Goal: Answer question/provide support

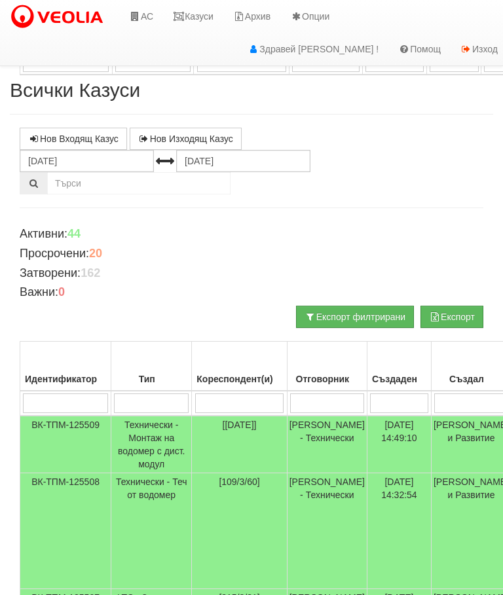
scroll to position [845, 0]
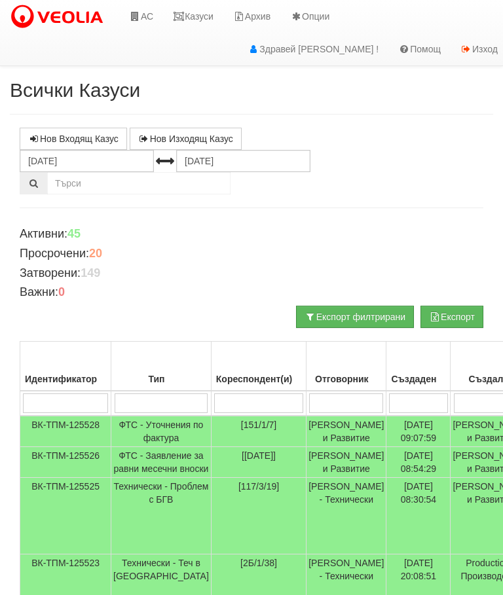
click at [214, 406] on input "search" at bounding box center [258, 403] width 89 height 20
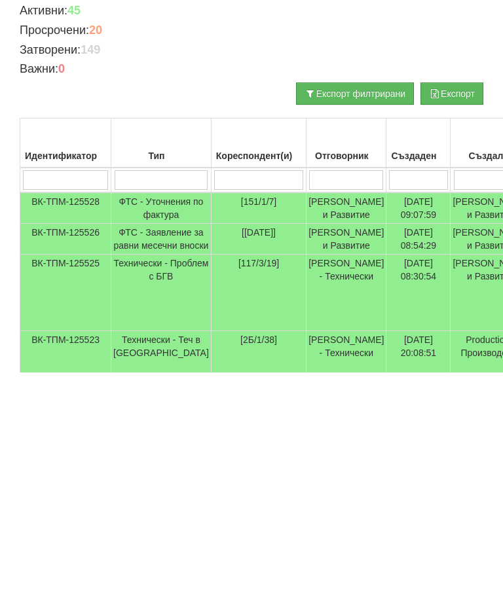
type input "1"
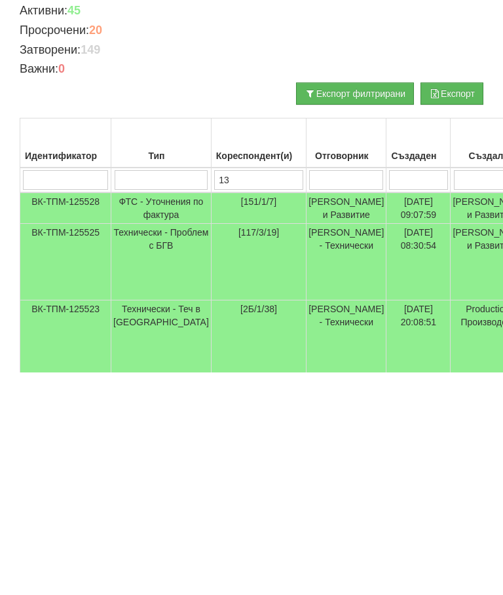
type input "134"
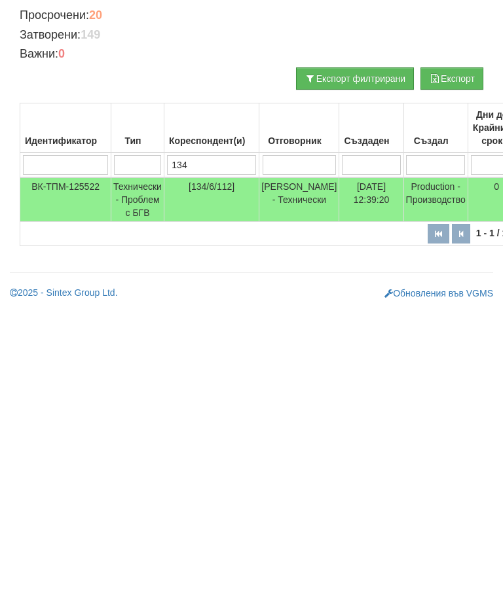
type input "134"
click at [130, 416] on td "Технически - Проблем с БГВ" at bounding box center [137, 438] width 53 height 44
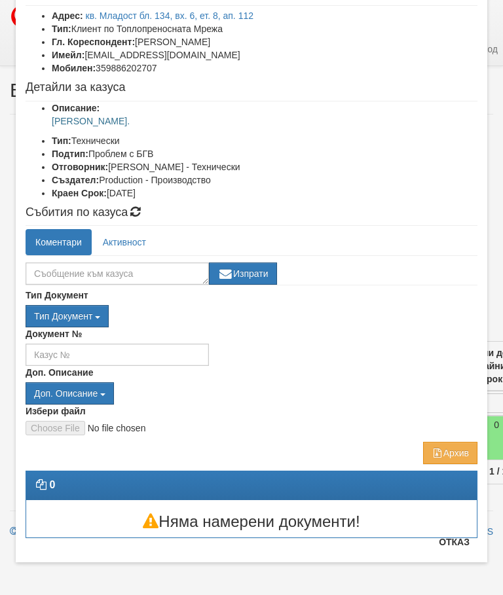
scroll to position [88, 0]
click at [75, 189] on b "Краен Срок:" at bounding box center [79, 193] width 55 height 10
click at [69, 272] on textarea at bounding box center [117, 273] width 183 height 22
type textarea "Сменена задвижка БГВ"
click at [260, 270] on button "Изпрати" at bounding box center [243, 273] width 68 height 22
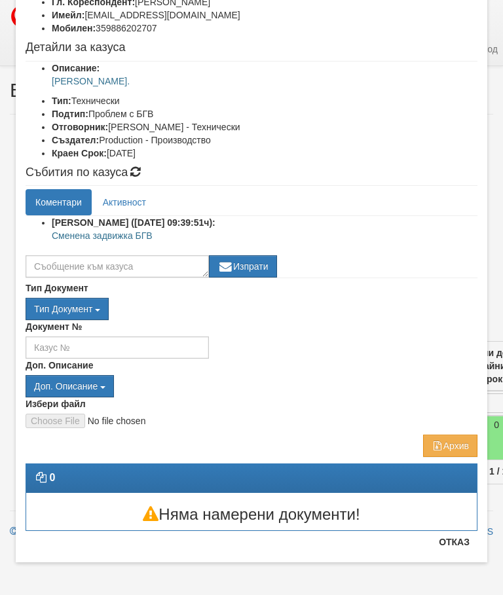
scroll to position [128, 0]
click at [459, 546] on button "Отказ" at bounding box center [454, 541] width 46 height 21
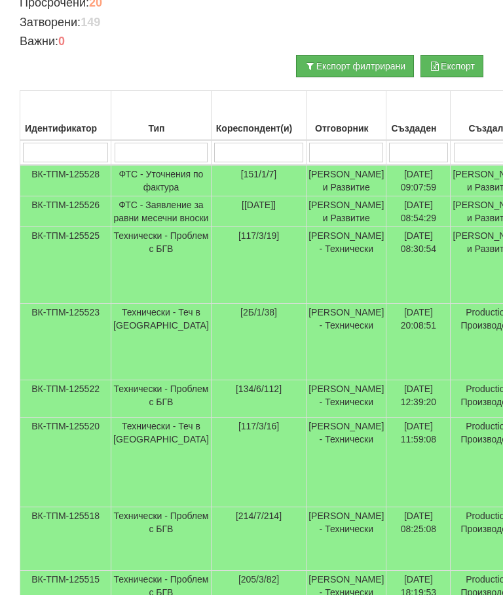
scroll to position [349, 0]
